Goal: Check status: Check status

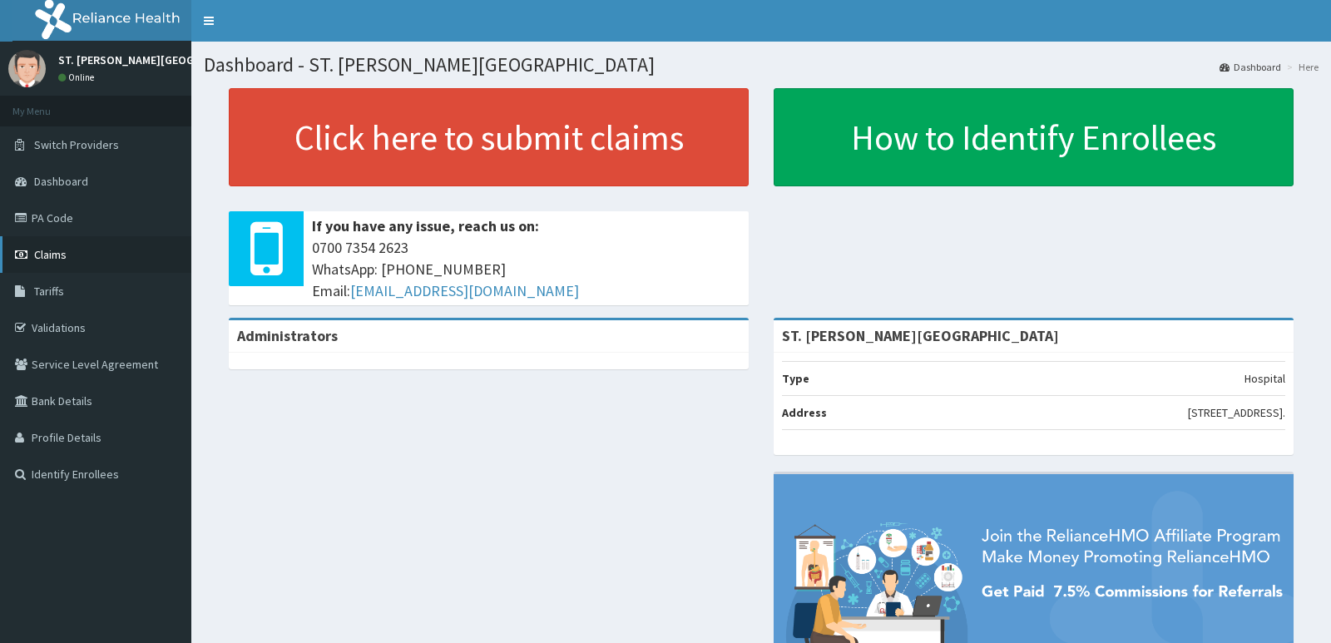
click at [72, 260] on link "Claims" at bounding box center [95, 254] width 191 height 37
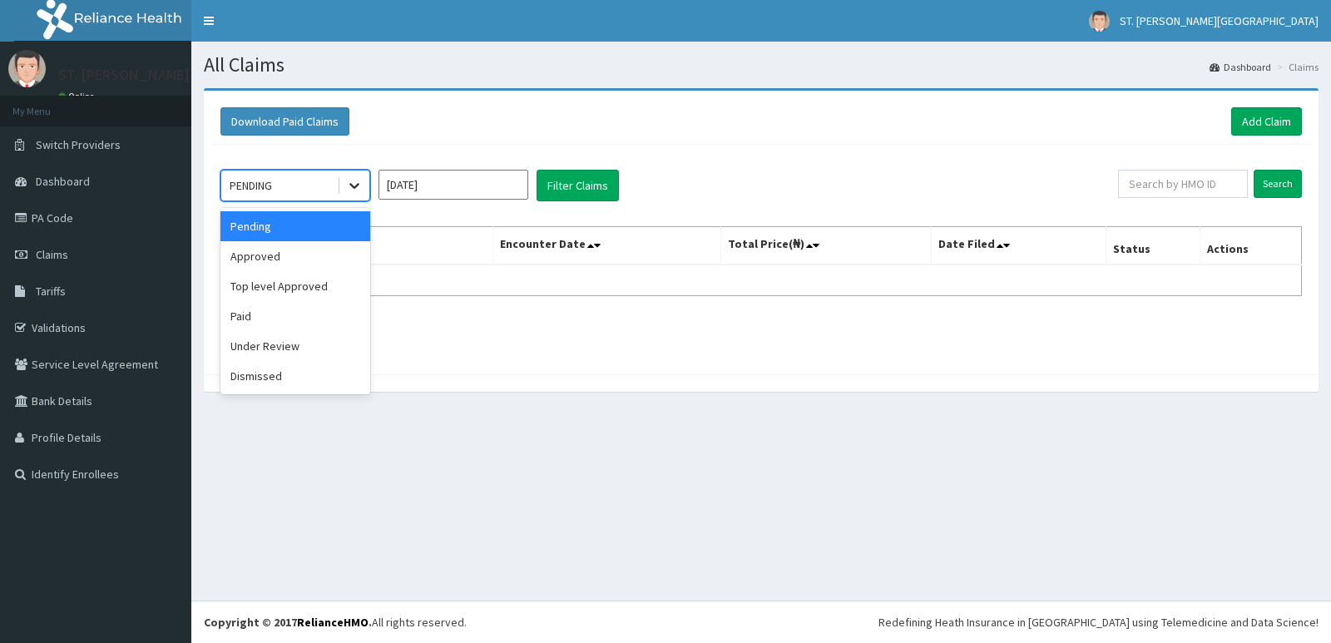
click at [353, 183] on icon at bounding box center [354, 185] width 17 height 17
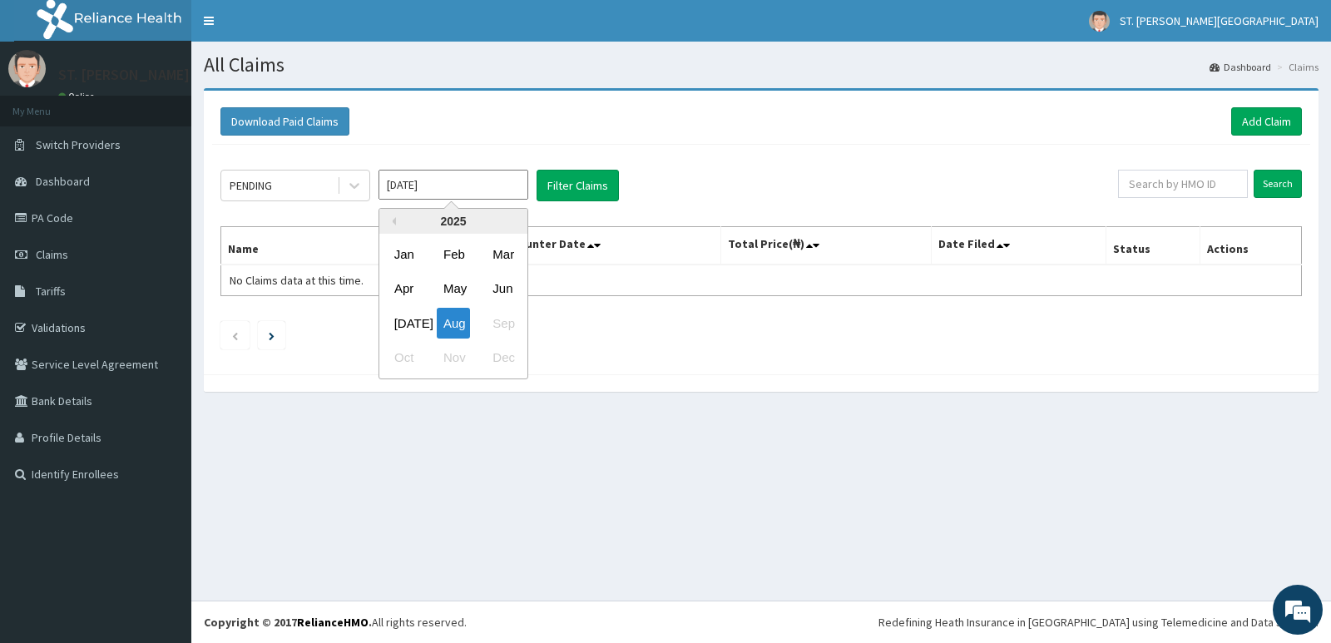
click at [490, 188] on input "Aug 2025" at bounding box center [454, 185] width 150 height 30
click at [401, 330] on div "Jul" at bounding box center [404, 323] width 33 height 31
type input "Jul 2025"
click at [295, 184] on div "PENDING" at bounding box center [279, 185] width 116 height 27
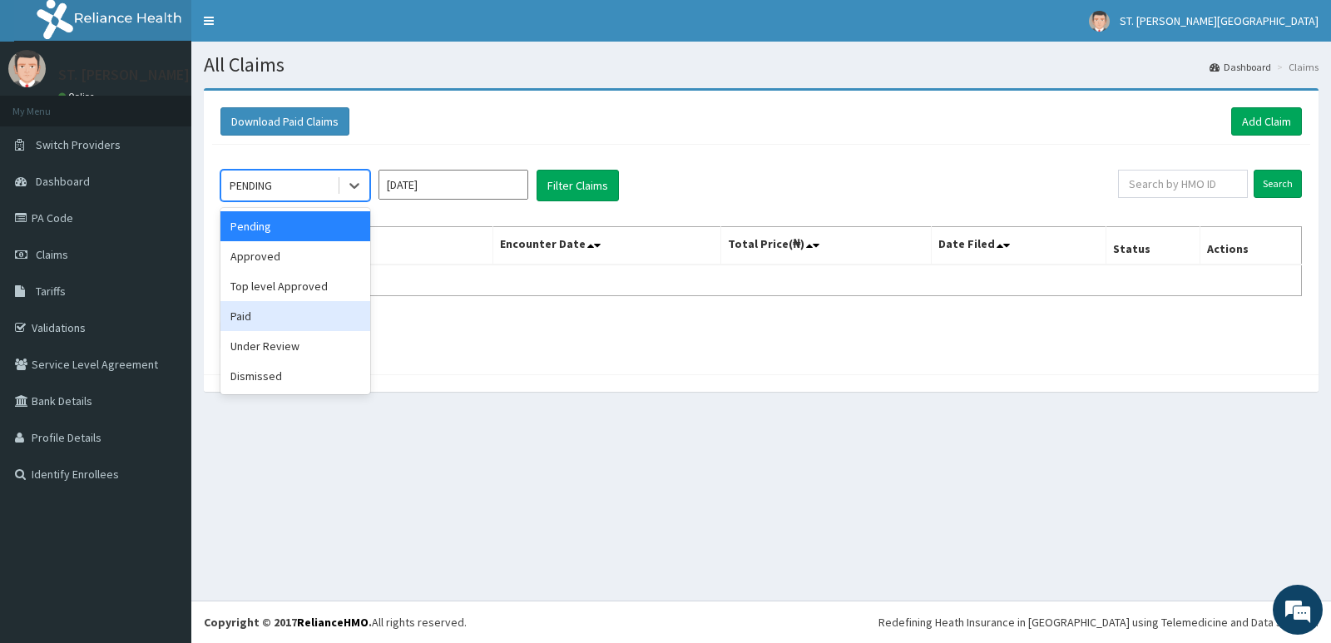
drag, startPoint x: 303, startPoint y: 324, endPoint x: 397, endPoint y: 297, distance: 97.7
click at [303, 323] on div "Paid" at bounding box center [296, 316] width 150 height 30
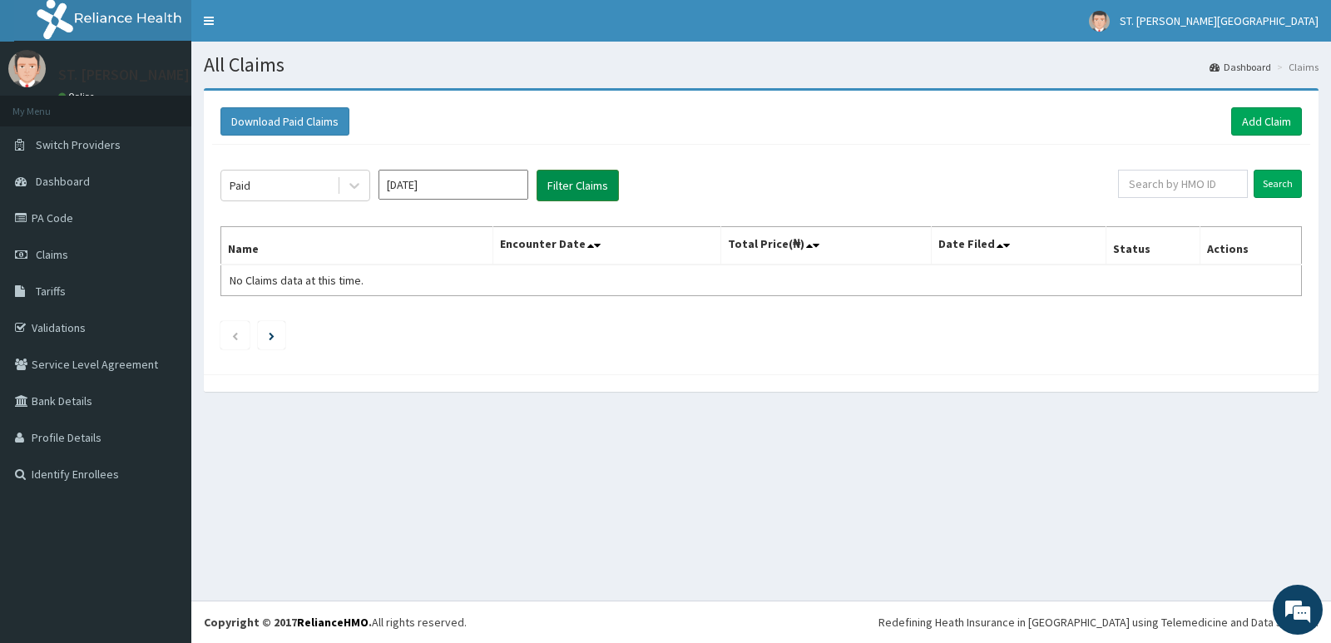
click at [582, 188] on button "Filter Claims" at bounding box center [578, 186] width 82 height 32
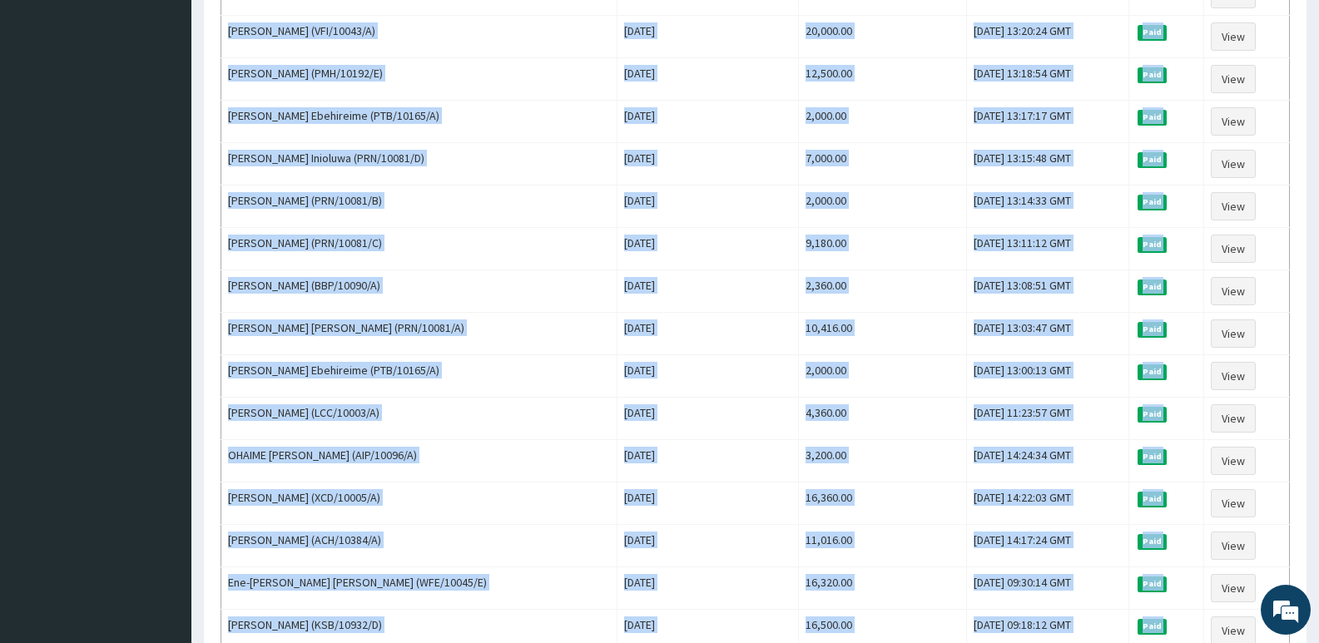
scroll to position [1572, 0]
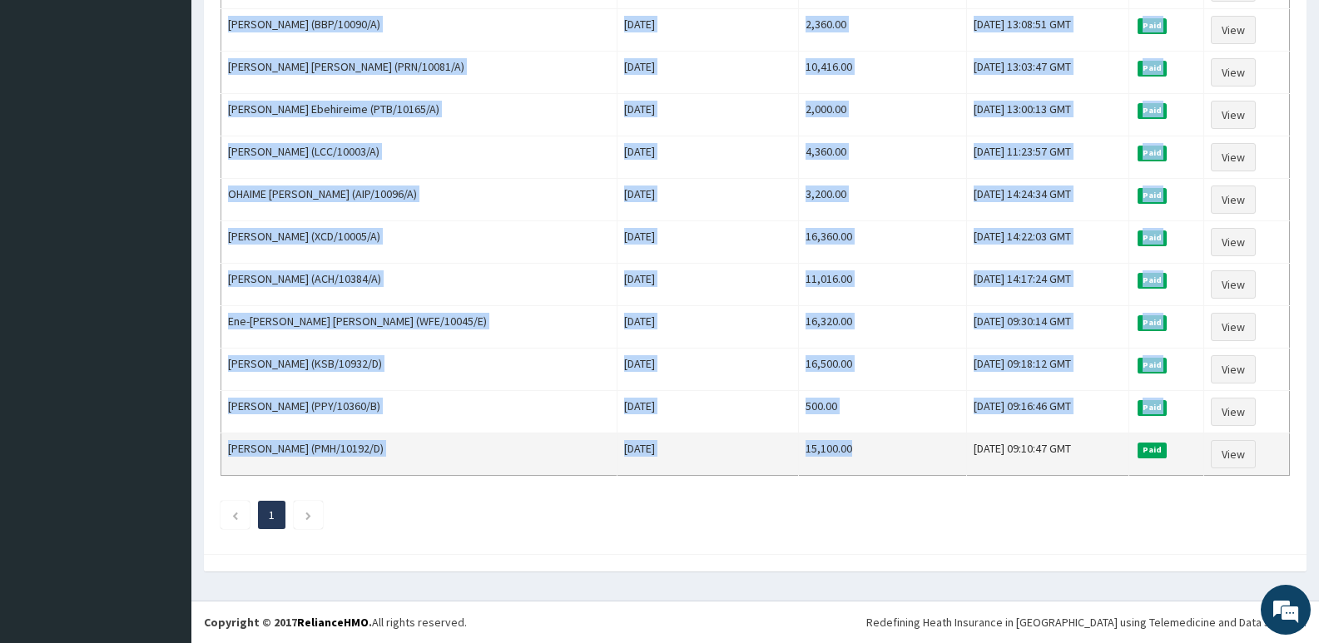
drag, startPoint x: 227, startPoint y: 275, endPoint x: 839, endPoint y: 459, distance: 638.7
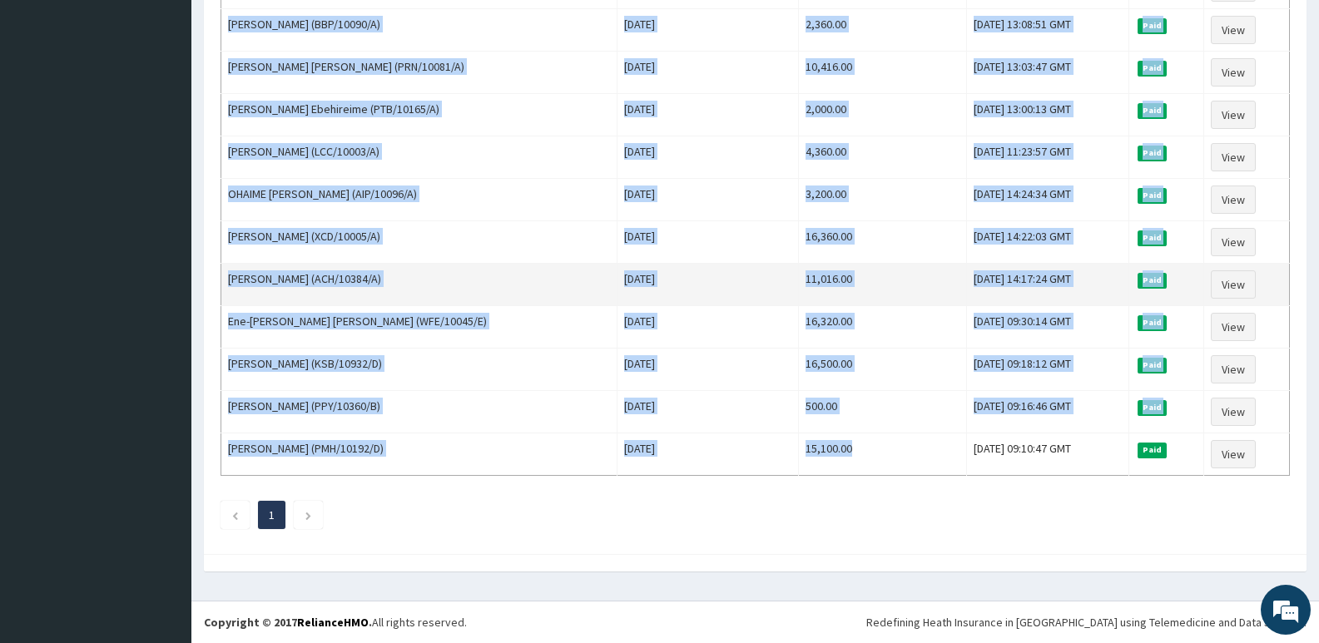
copy tbody "Robert Okiyi (AEL/10140/A) Thu Jul 31 2025 23,820.00 Thu, 31 Jul 2025 15:28:04 …"
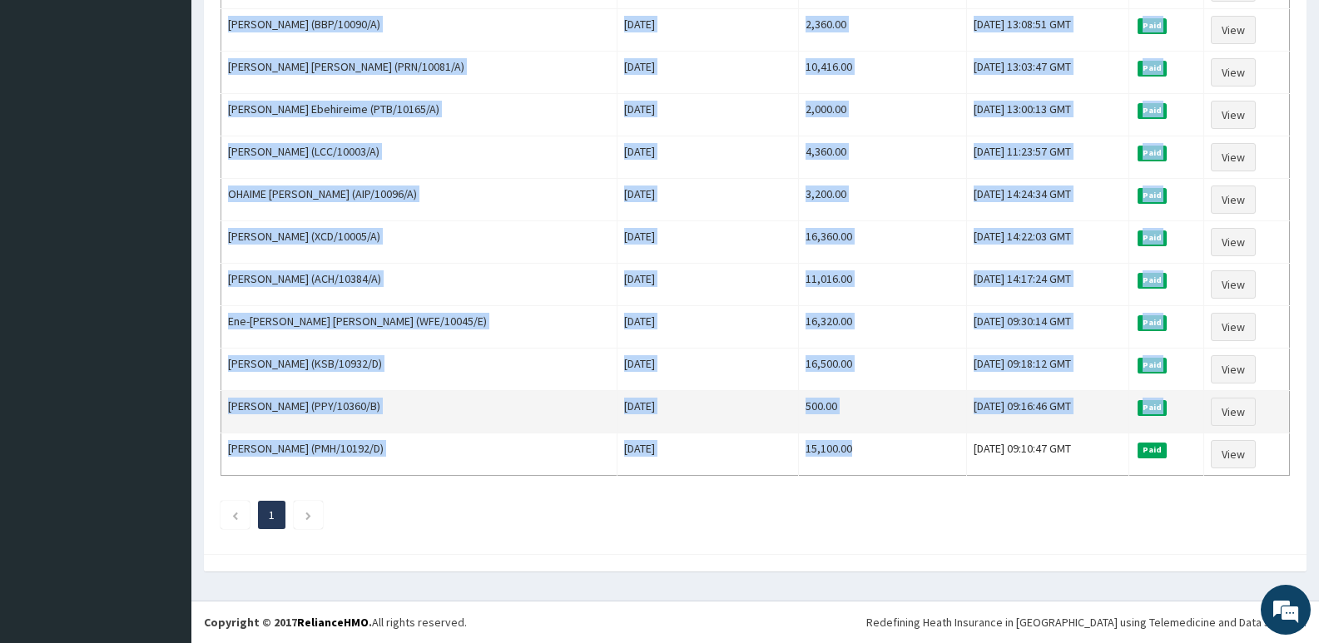
click at [438, 424] on td "Chikaima Okonkwo (PPY/10360/B)" at bounding box center [419, 412] width 396 height 42
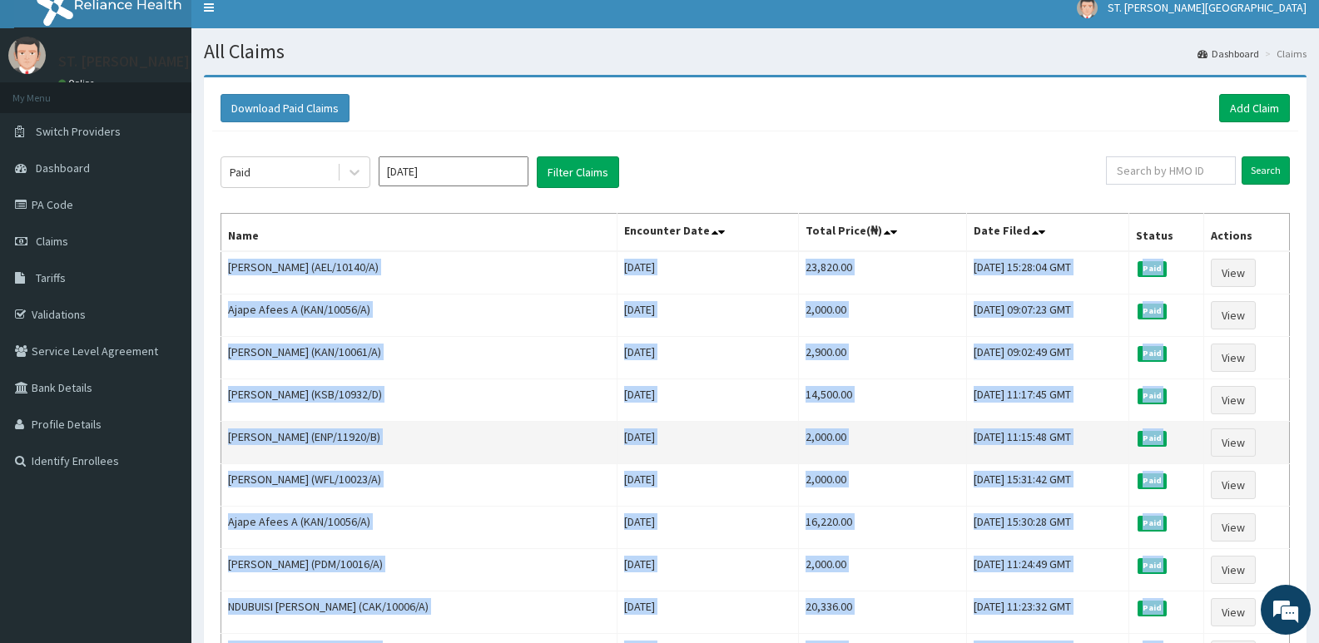
scroll to position [0, 0]
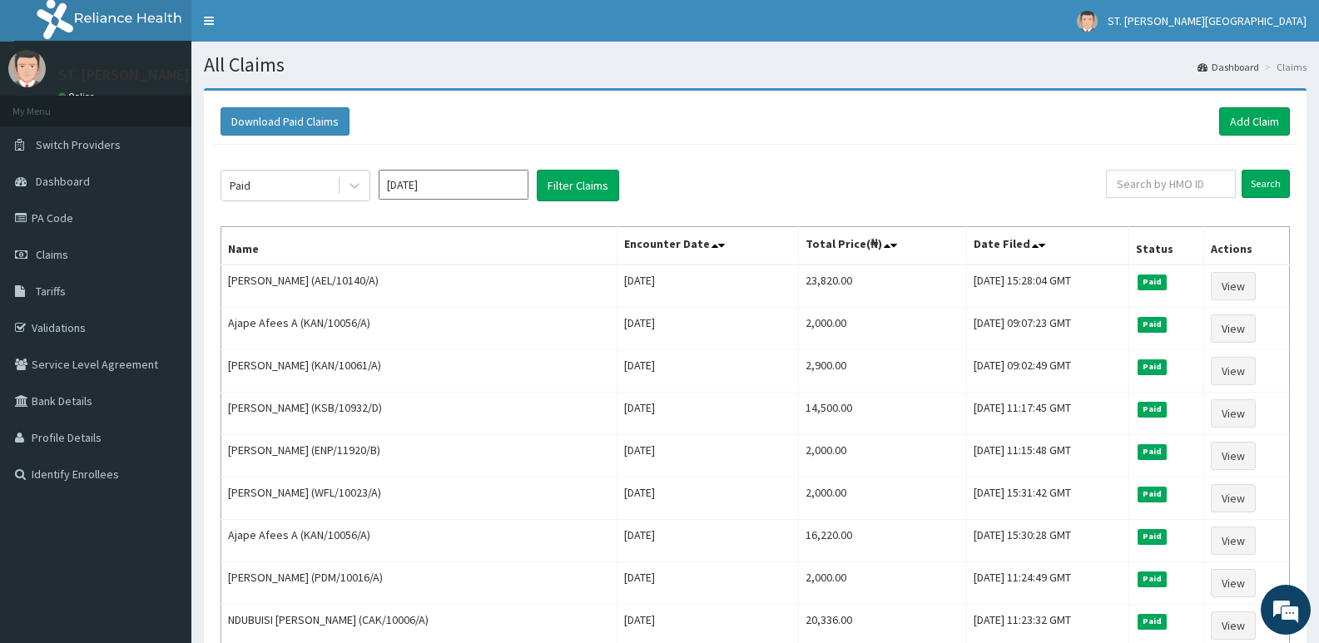
click at [509, 232] on th "Name" at bounding box center [419, 246] width 396 height 38
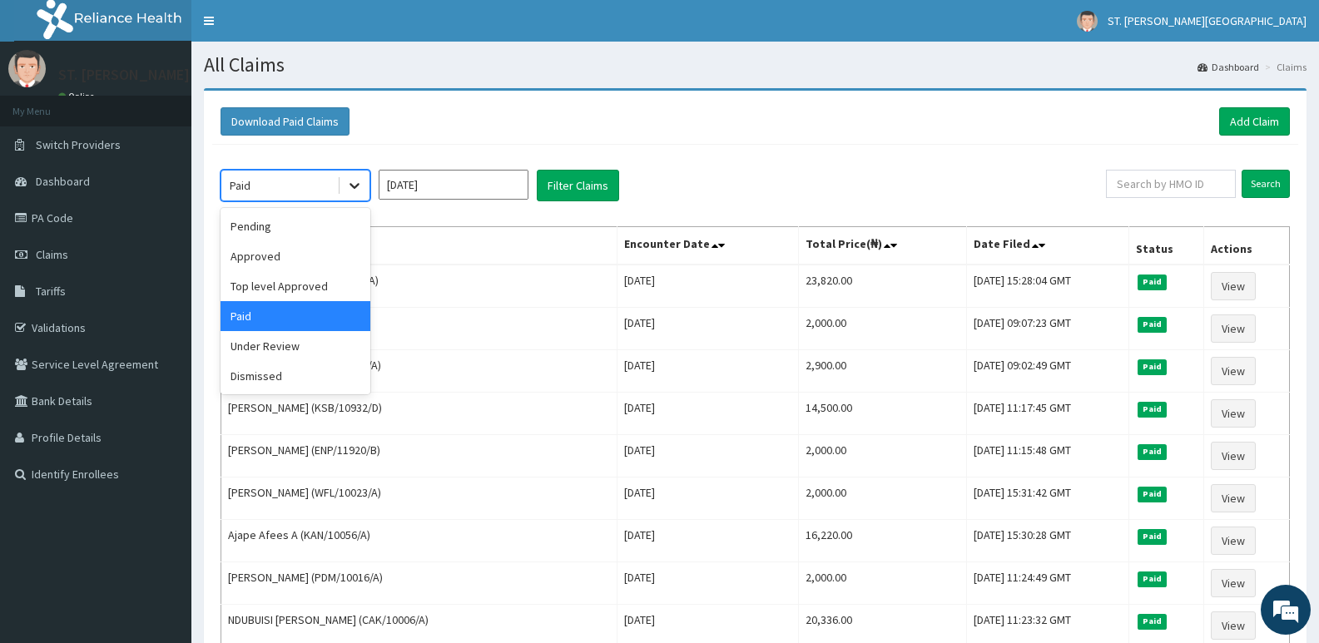
click at [358, 179] on icon at bounding box center [354, 185] width 17 height 17
click at [315, 236] on div "Pending" at bounding box center [296, 226] width 150 height 30
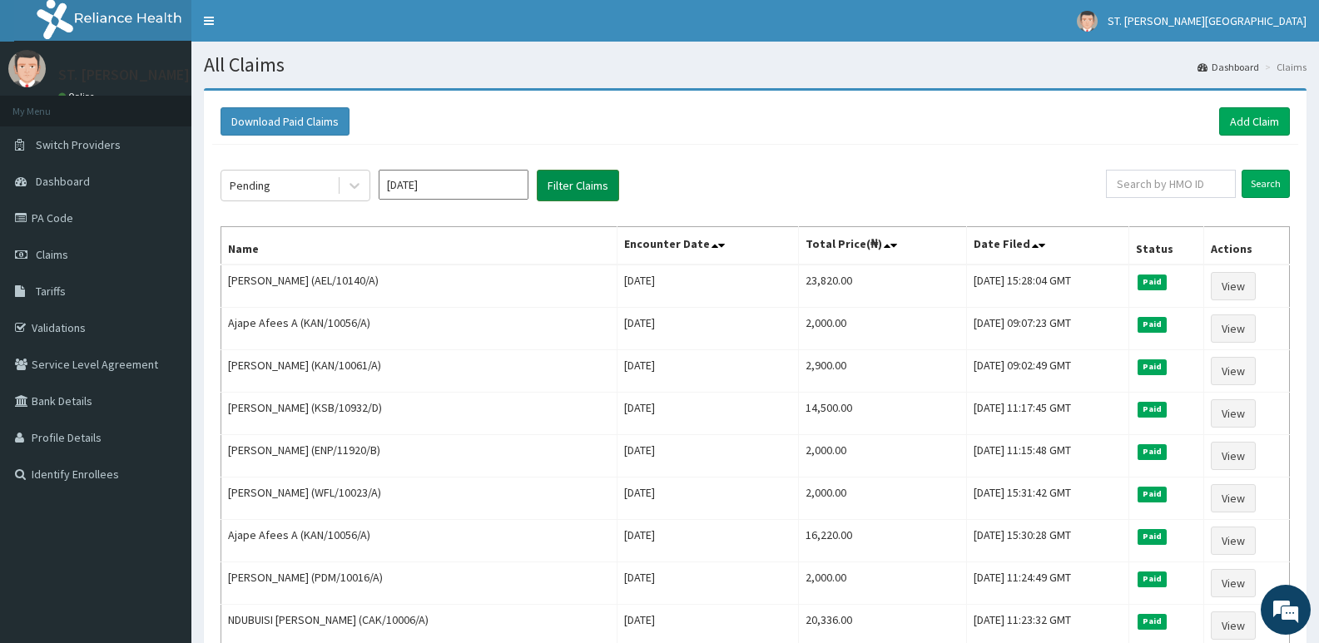
click at [587, 178] on button "Filter Claims" at bounding box center [578, 186] width 82 height 32
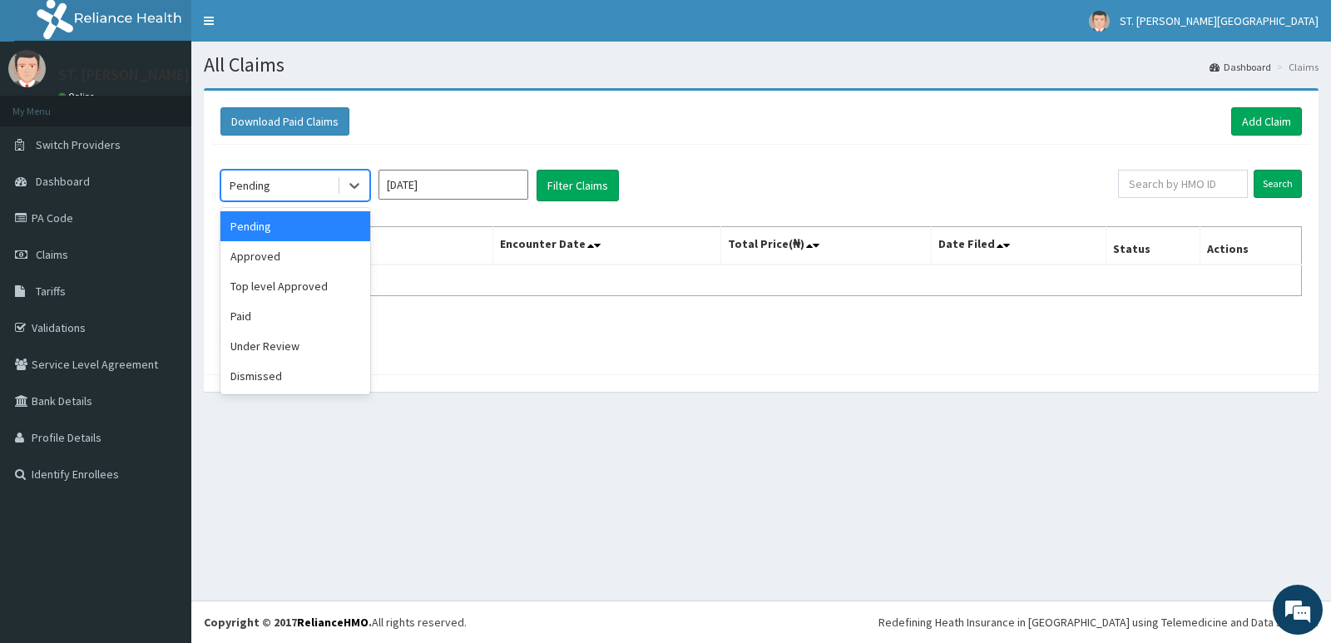
click at [310, 177] on div "Pending" at bounding box center [279, 185] width 116 height 27
click at [317, 256] on div "Approved" at bounding box center [296, 256] width 150 height 30
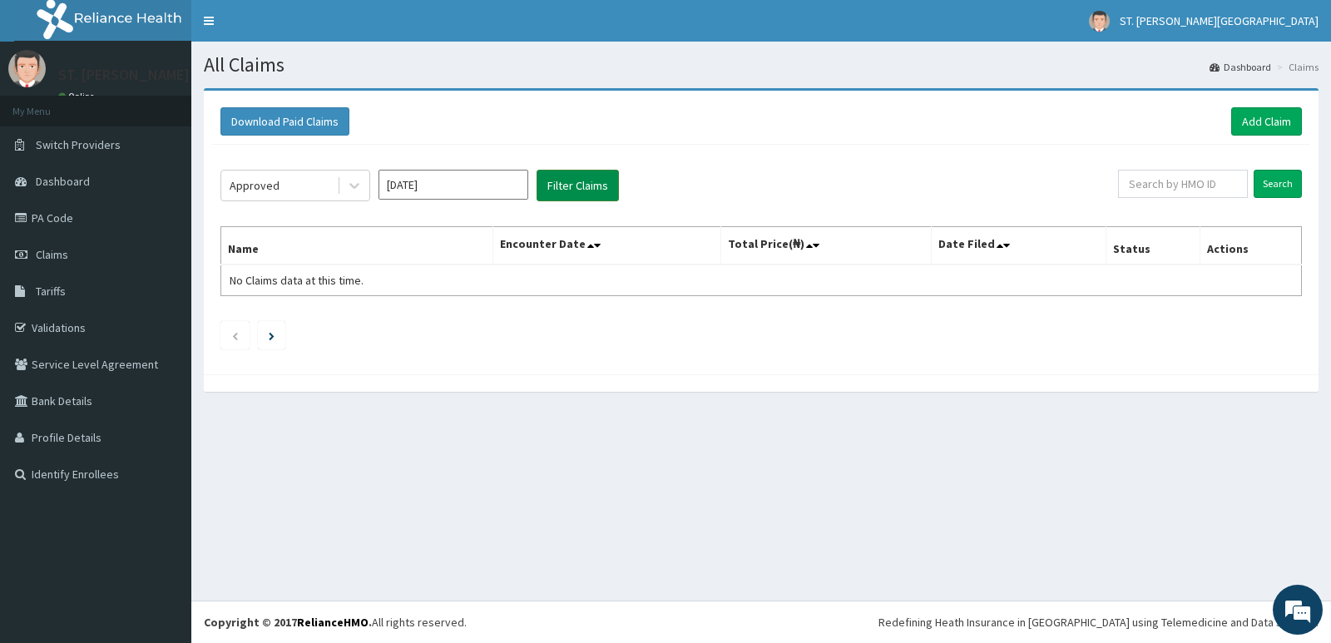
click at [568, 187] on button "Filter Claims" at bounding box center [578, 186] width 82 height 32
click at [561, 190] on button "Filter Claims" at bounding box center [578, 186] width 82 height 32
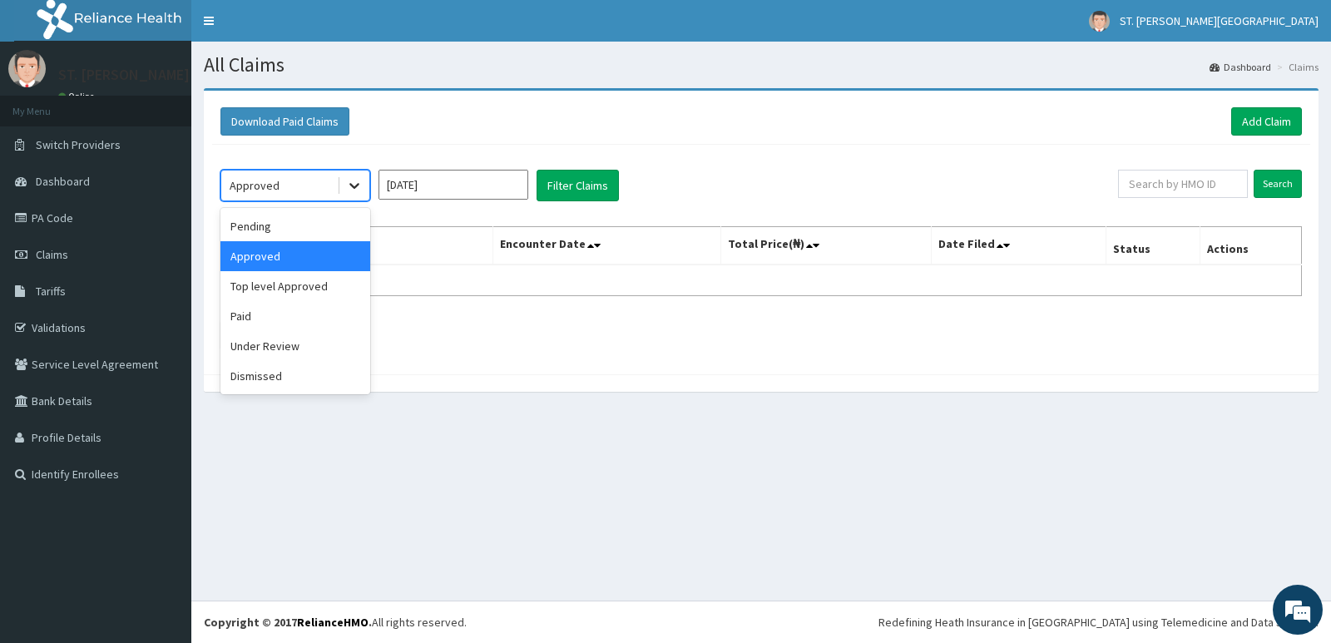
click at [352, 183] on icon at bounding box center [354, 185] width 17 height 17
click at [322, 295] on div "Top level Approved" at bounding box center [296, 286] width 150 height 30
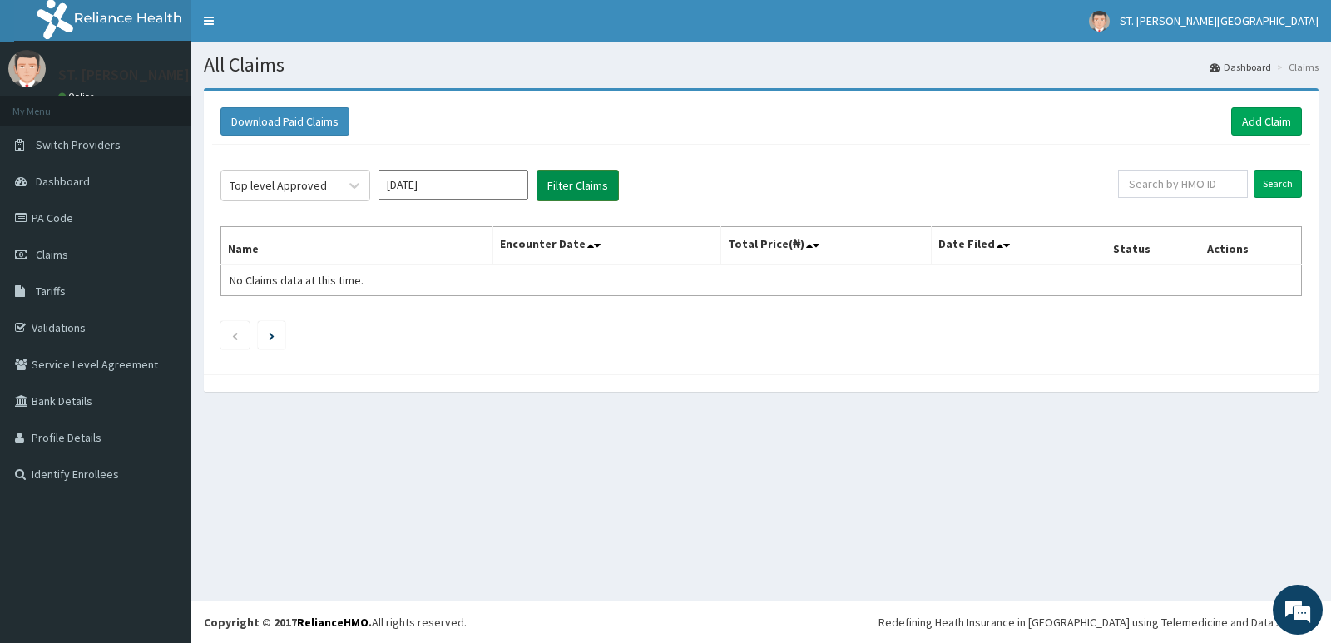
click at [564, 190] on button "Filter Claims" at bounding box center [578, 186] width 82 height 32
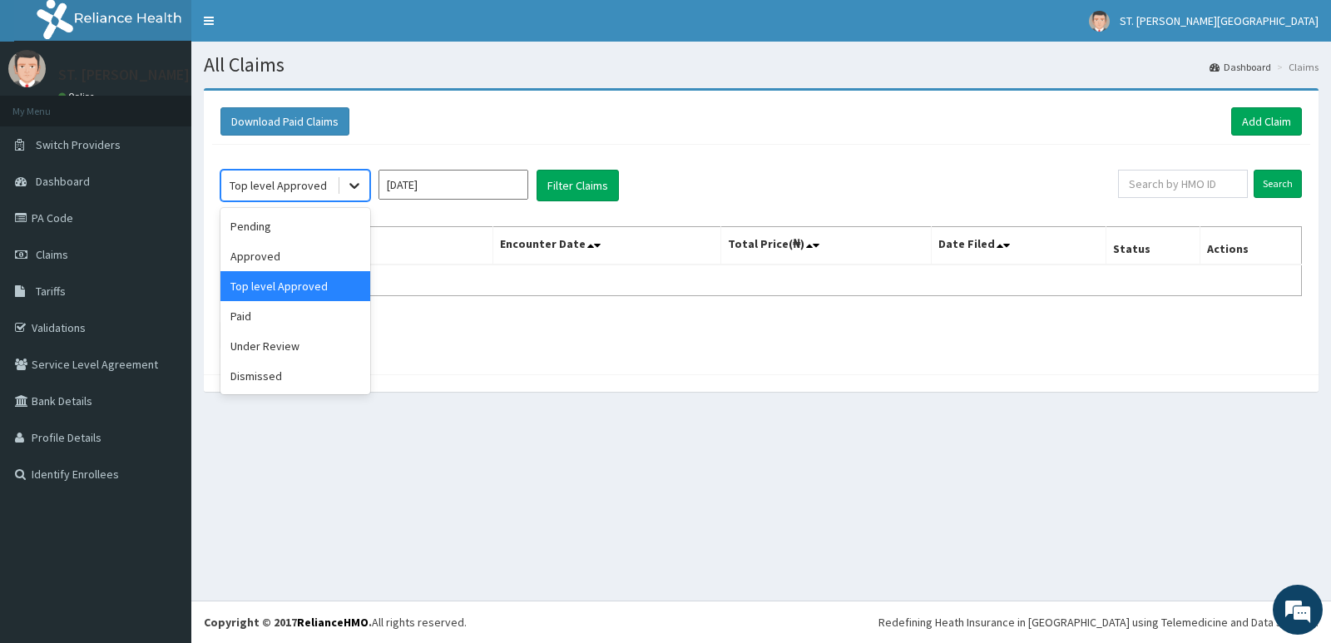
click at [356, 184] on icon at bounding box center [354, 185] width 17 height 17
click at [335, 280] on div "Top level Approved" at bounding box center [296, 286] width 150 height 30
click at [300, 182] on div "Top level Approved" at bounding box center [278, 185] width 97 height 17
click at [305, 341] on div "Under Review" at bounding box center [296, 346] width 150 height 30
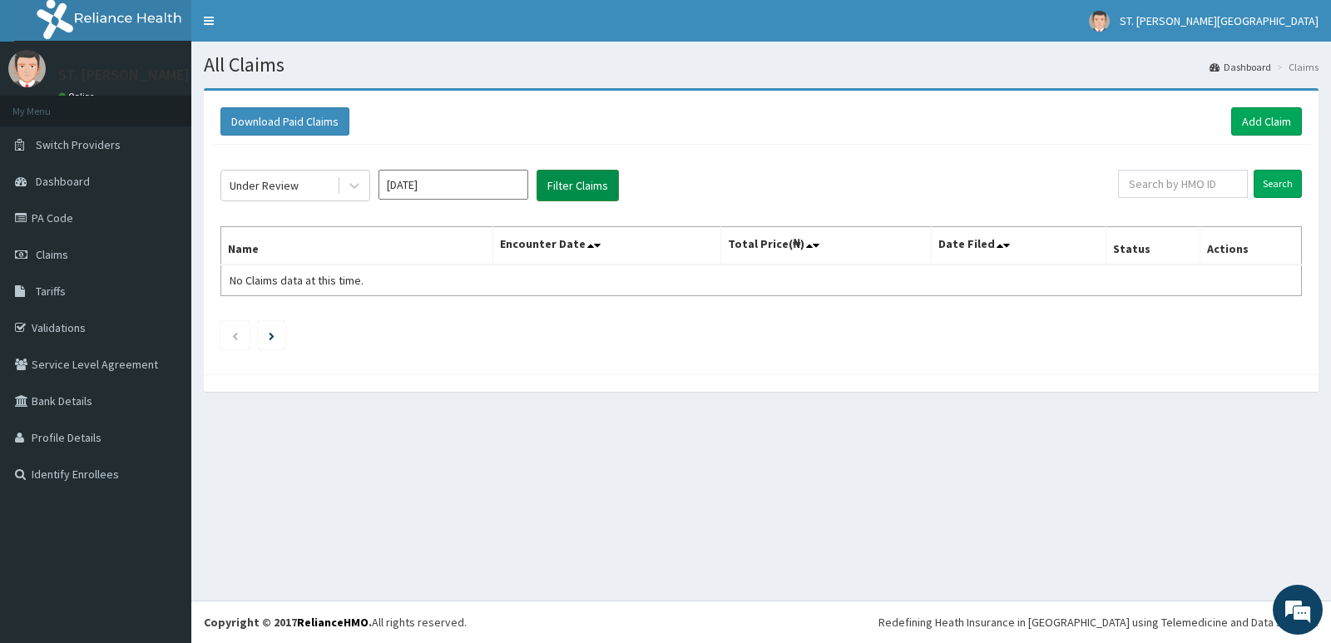
click at [570, 176] on button "Filter Claims" at bounding box center [578, 186] width 82 height 32
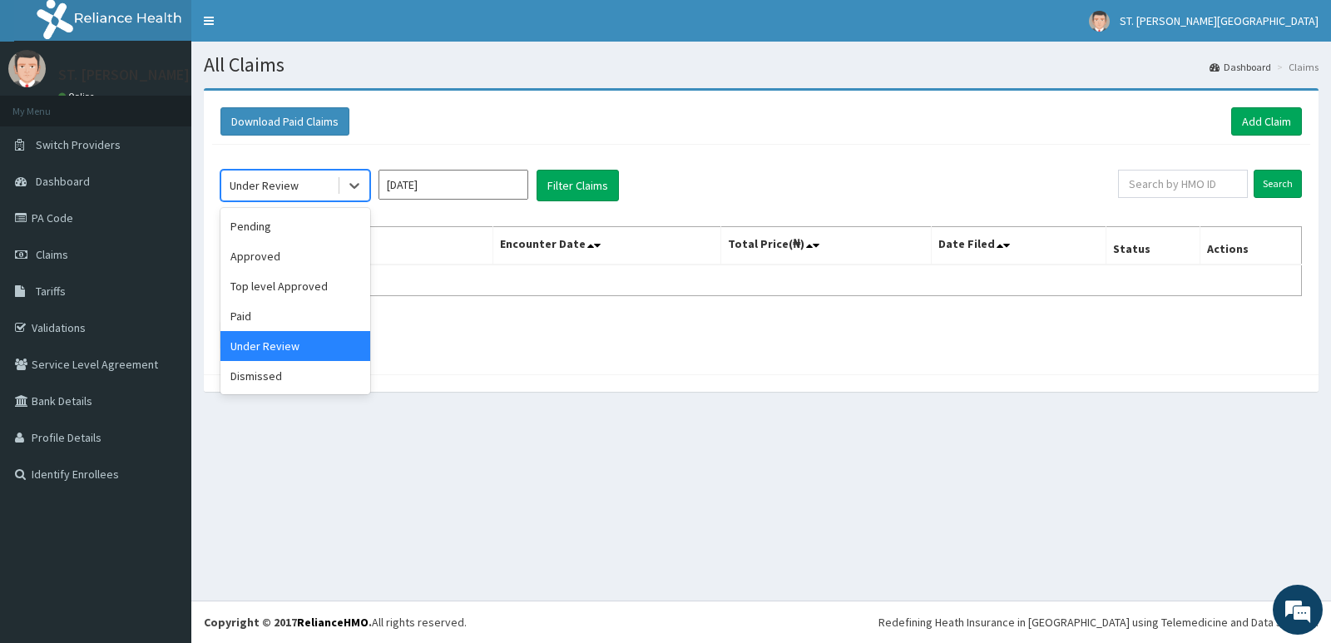
click at [320, 192] on div "Under Review" at bounding box center [279, 185] width 116 height 27
click at [301, 381] on div "Dismissed" at bounding box center [296, 376] width 150 height 30
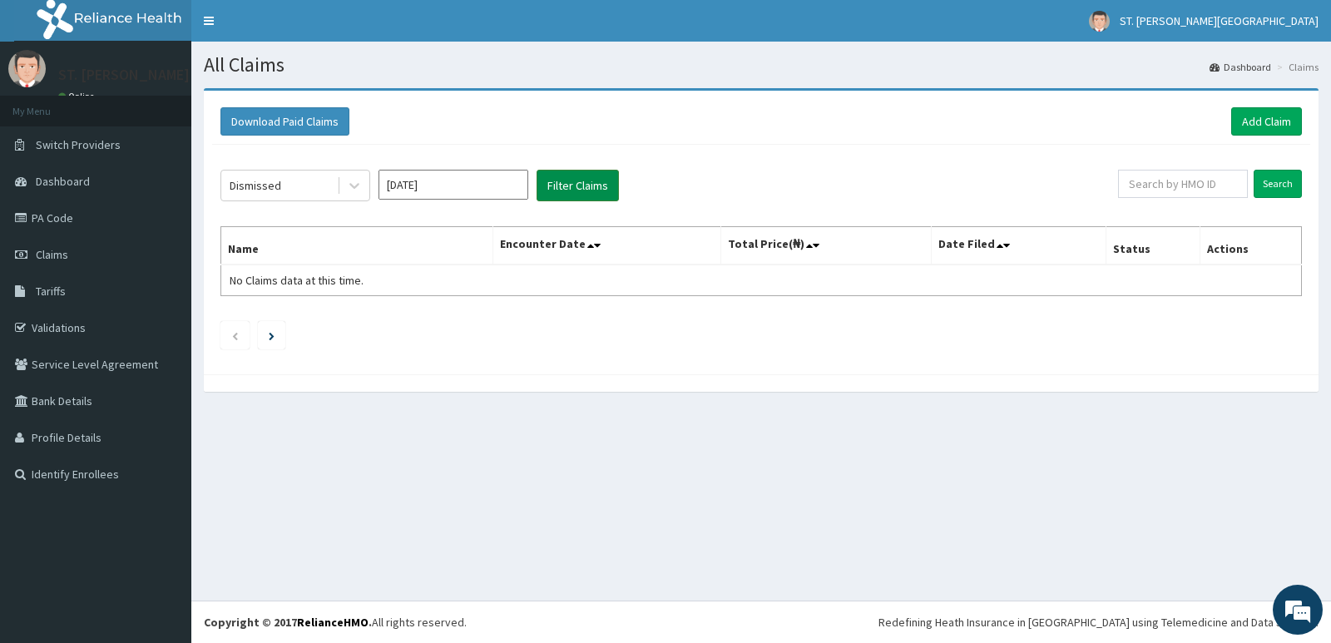
click at [584, 180] on button "Filter Claims" at bounding box center [578, 186] width 82 height 32
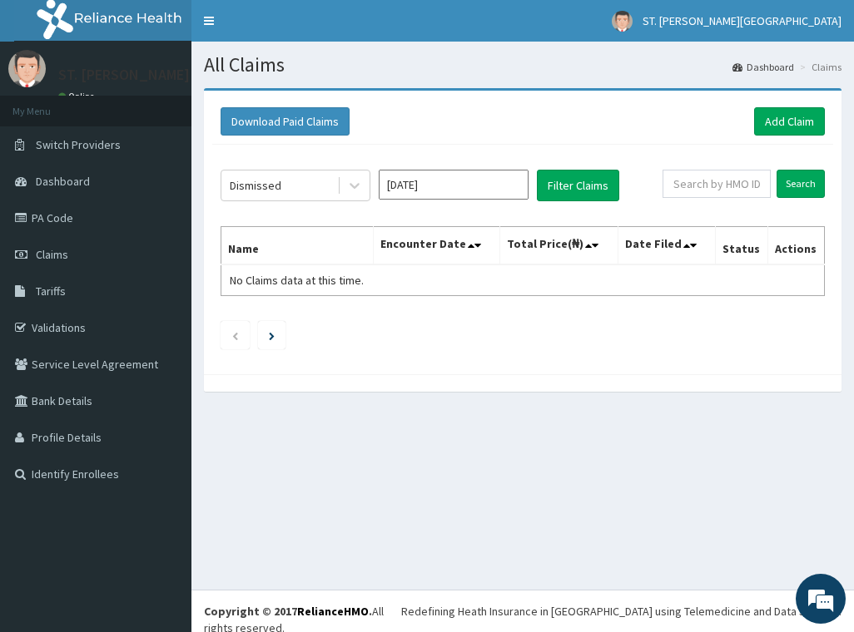
click at [72, 603] on aside "ST. TIMOTHY CATHOLIC HOSPITAL Online My Menu Switch Providers Dashboard PA Code…" at bounding box center [95, 324] width 191 height 649
